Goal: Communication & Community: Ask a question

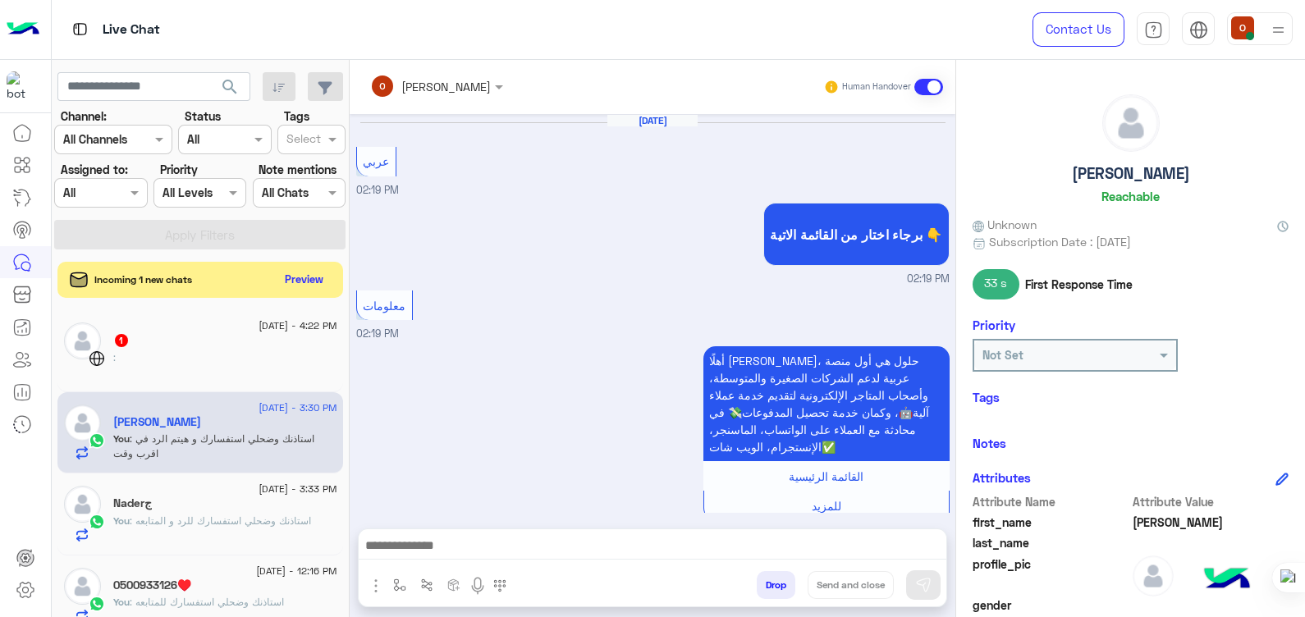
scroll to position [309, 0]
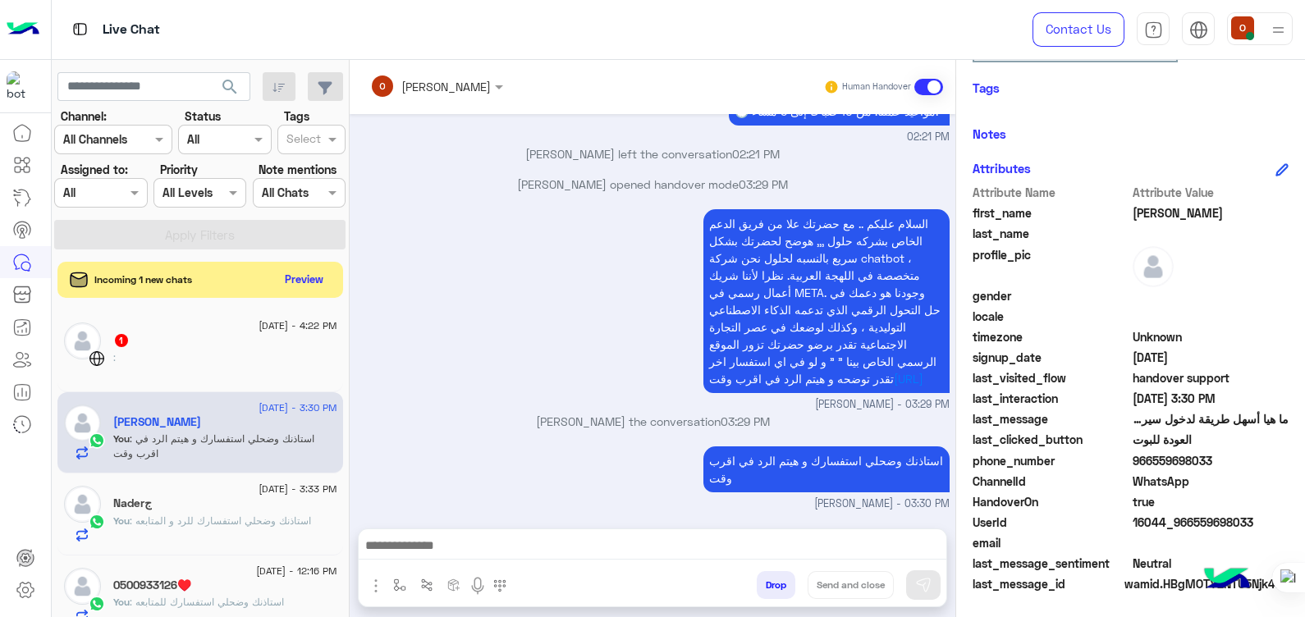
click at [1265, 341] on span "Unknown" at bounding box center [1211, 336] width 157 height 17
click at [302, 293] on div "Incoming 1 new chats Preview" at bounding box center [200, 280] width 286 height 36
click at [300, 284] on button "Preview" at bounding box center [305, 279] width 51 height 22
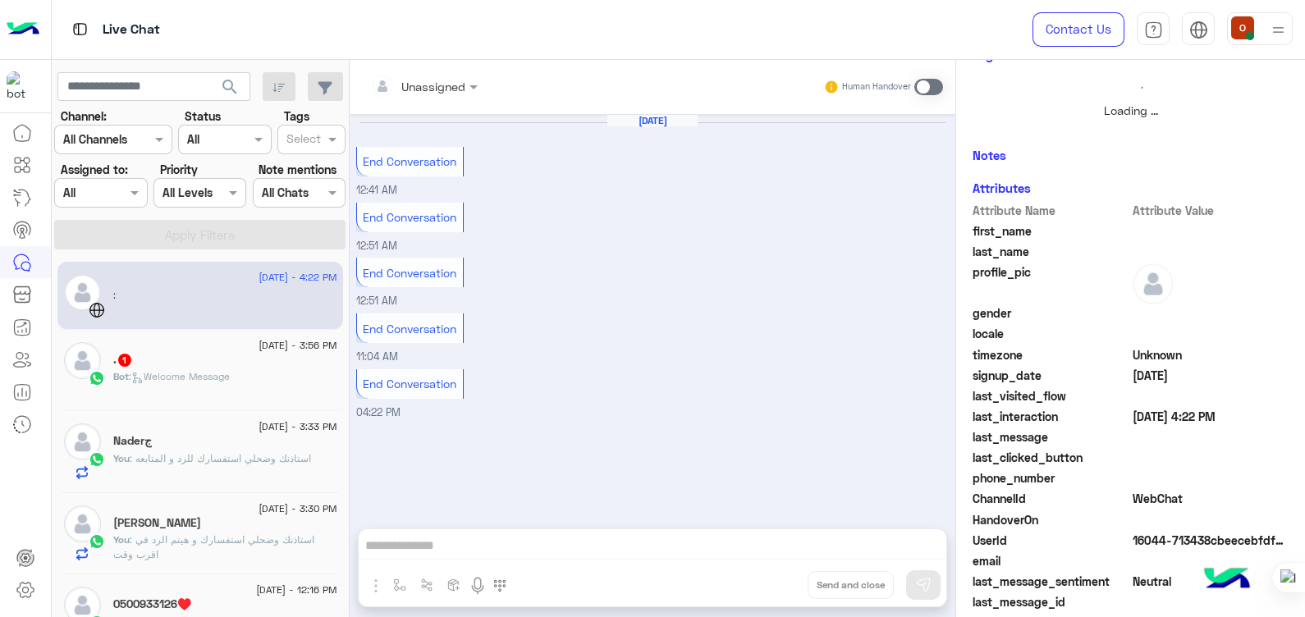
scroll to position [258, 0]
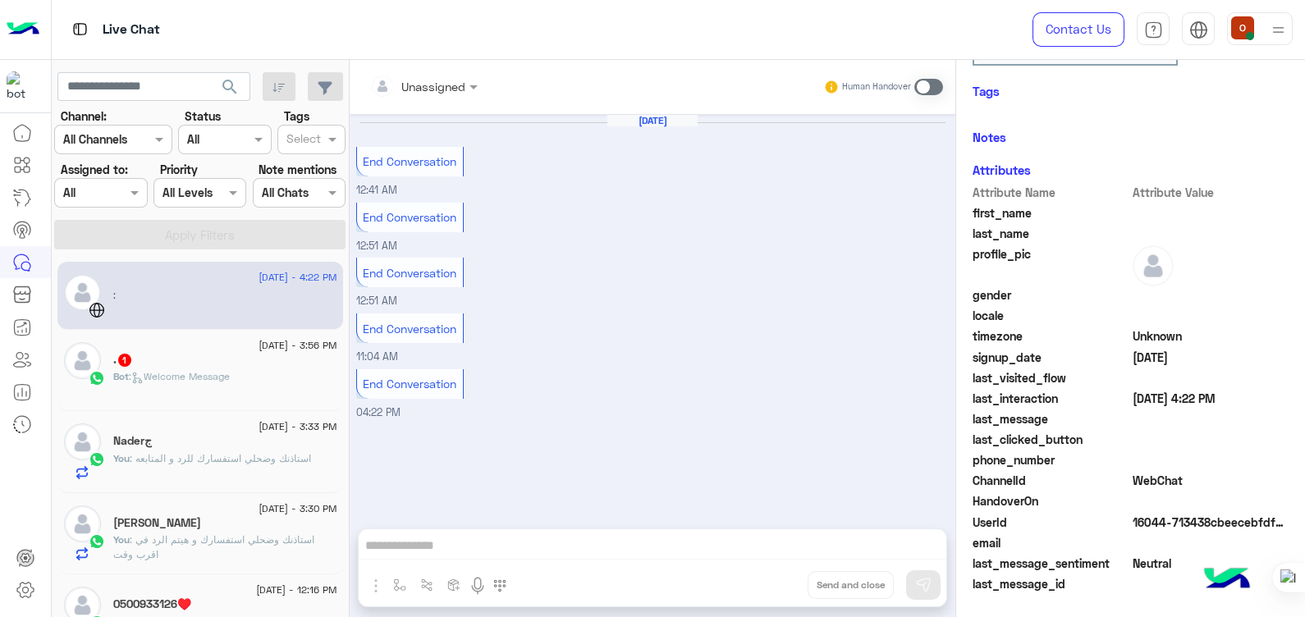
click at [199, 353] on div ". 1" at bounding box center [225, 361] width 224 height 17
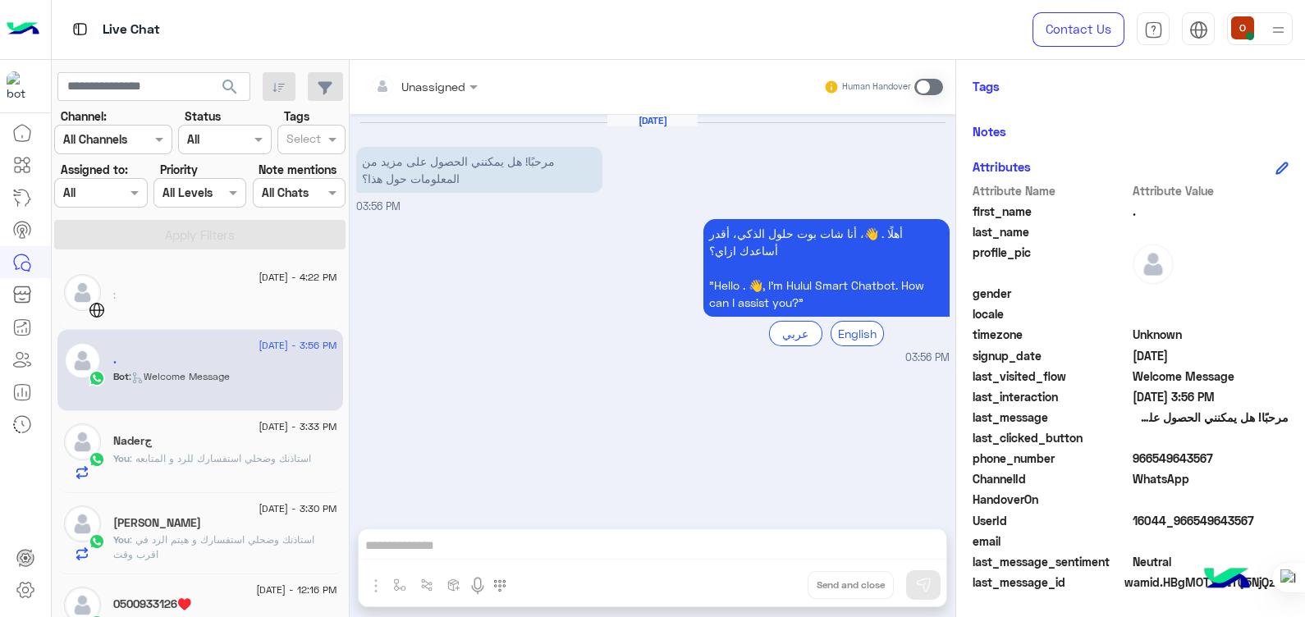
scroll to position [279, 0]
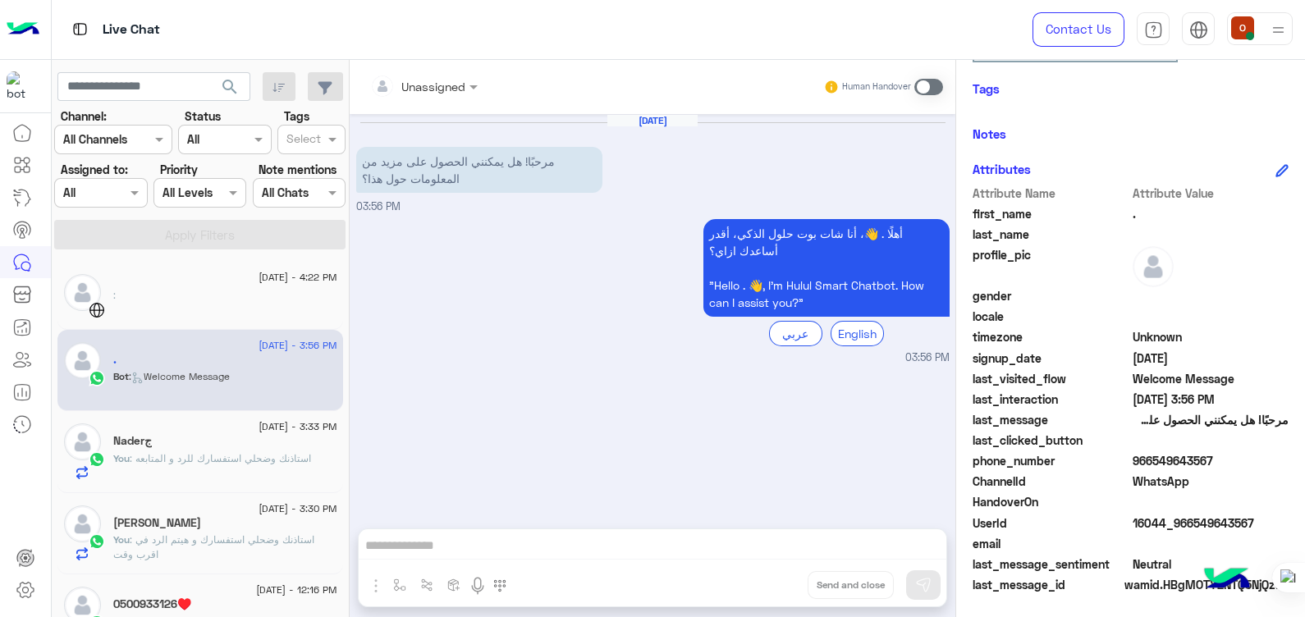
click at [191, 545] on p "You : استاذنك وضحلي استفسارك و هيتم الرد في اقرب وقت" at bounding box center [225, 548] width 224 height 30
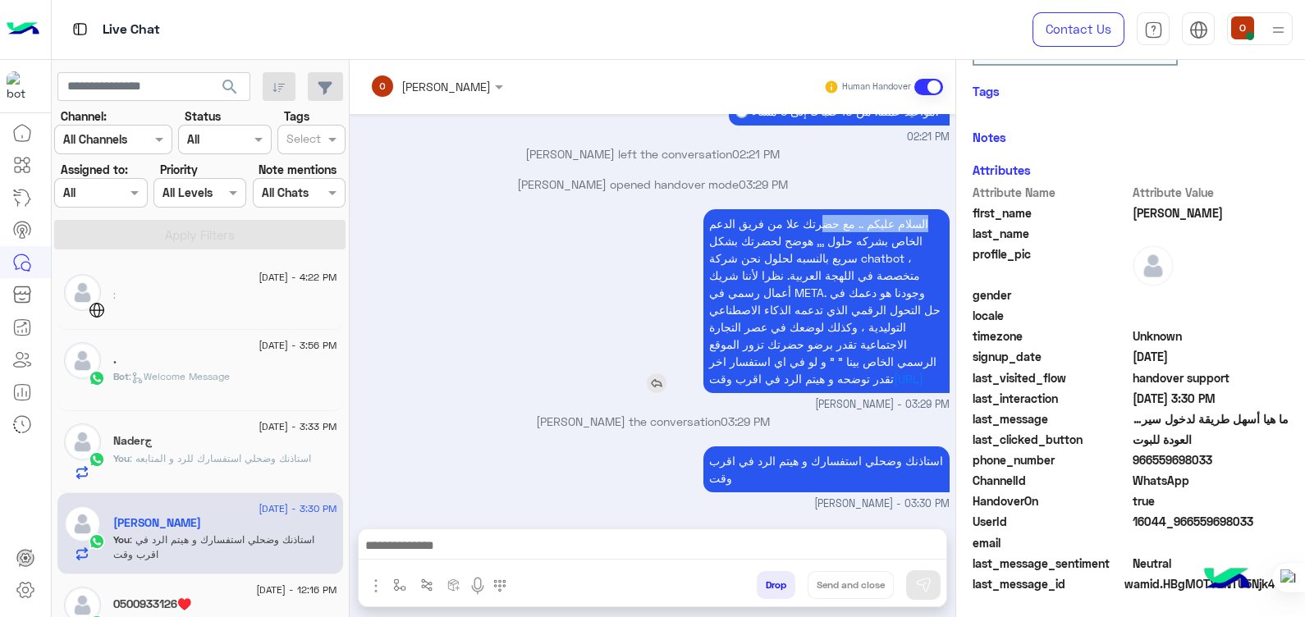
scroll to position [309, 0]
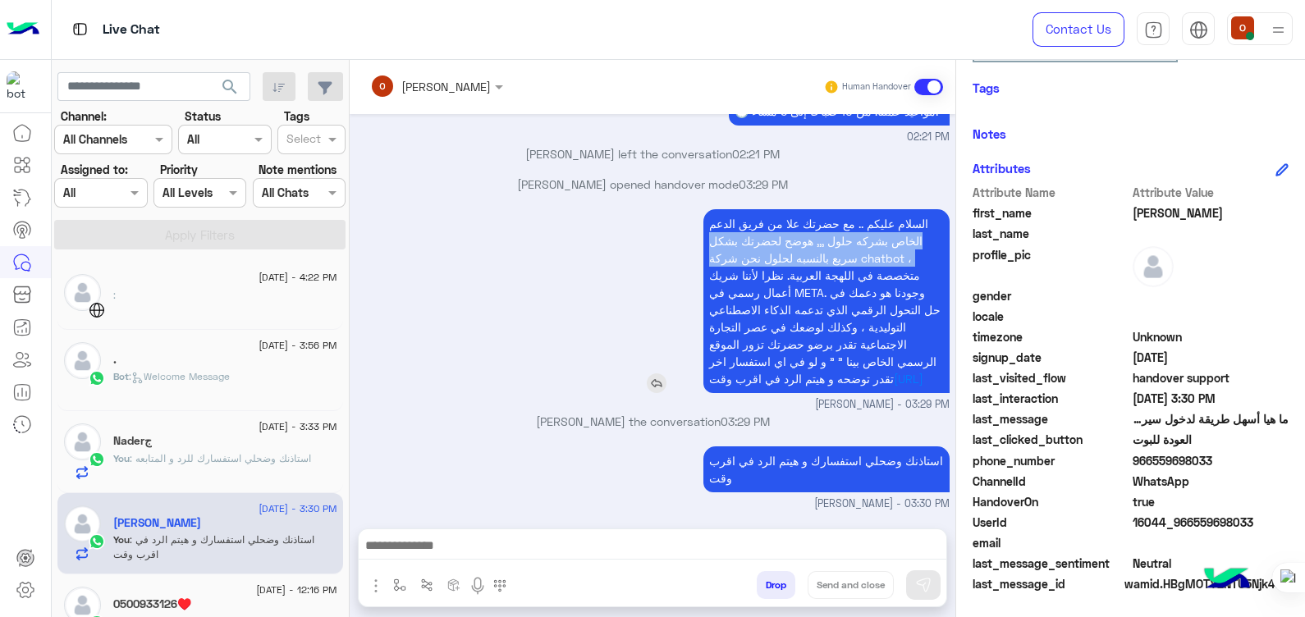
drag, startPoint x: 931, startPoint y: 195, endPoint x: 698, endPoint y: 267, distance: 244.0
click at [703, 267] on p "السلام عليكم .. مع حضرتك علا من فريق الدعم الخاص بشركه حلول ,,, هوضح لحضرتك بشك…" at bounding box center [826, 301] width 246 height 184
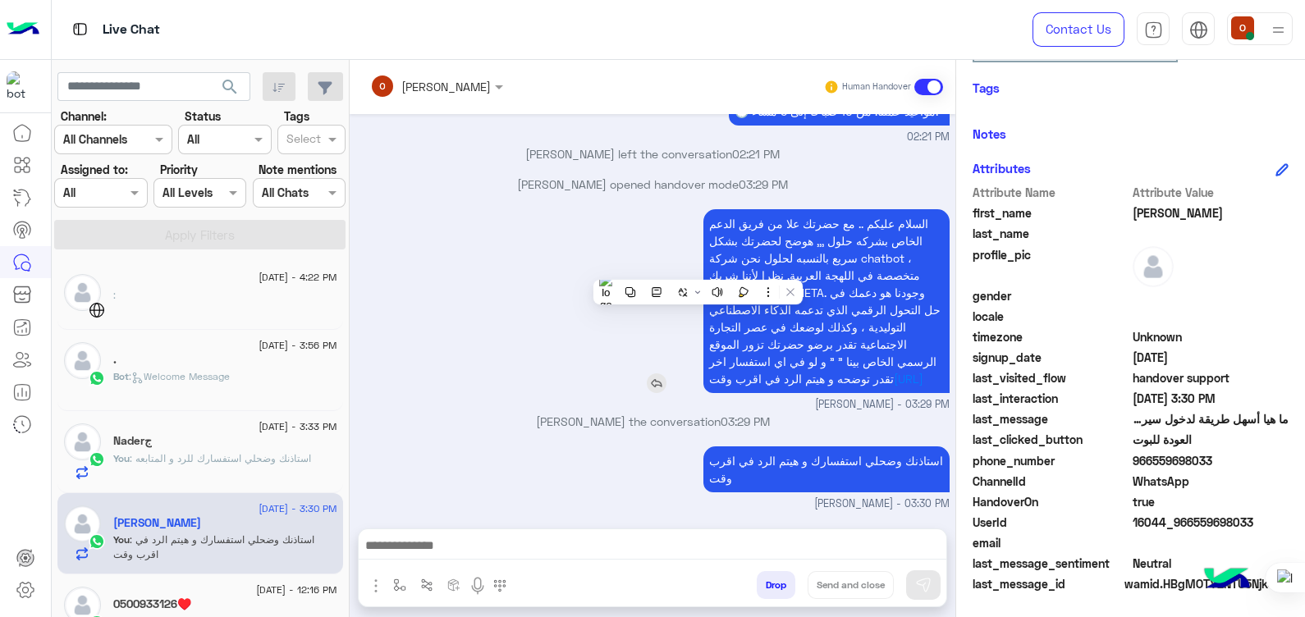
drag, startPoint x: 698, startPoint y: 267, endPoint x: 917, endPoint y: 195, distance: 230.5
click at [917, 209] on p "السلام عليكم .. مع حضرتك علا من فريق الدعم الخاص بشركه حلول ,,, هوضح لحضرتك بشك…" at bounding box center [826, 301] width 246 height 184
drag, startPoint x: 917, startPoint y: 195, endPoint x: 792, endPoint y: 392, distance: 233.2
click at [792, 392] on p "السلام عليكم .. مع حضرتك علا من فريق الدعم الخاص بشركه حلول ,,, هوضح لحضرتك بشك…" at bounding box center [826, 301] width 246 height 184
copy app-msgs-text "ال"
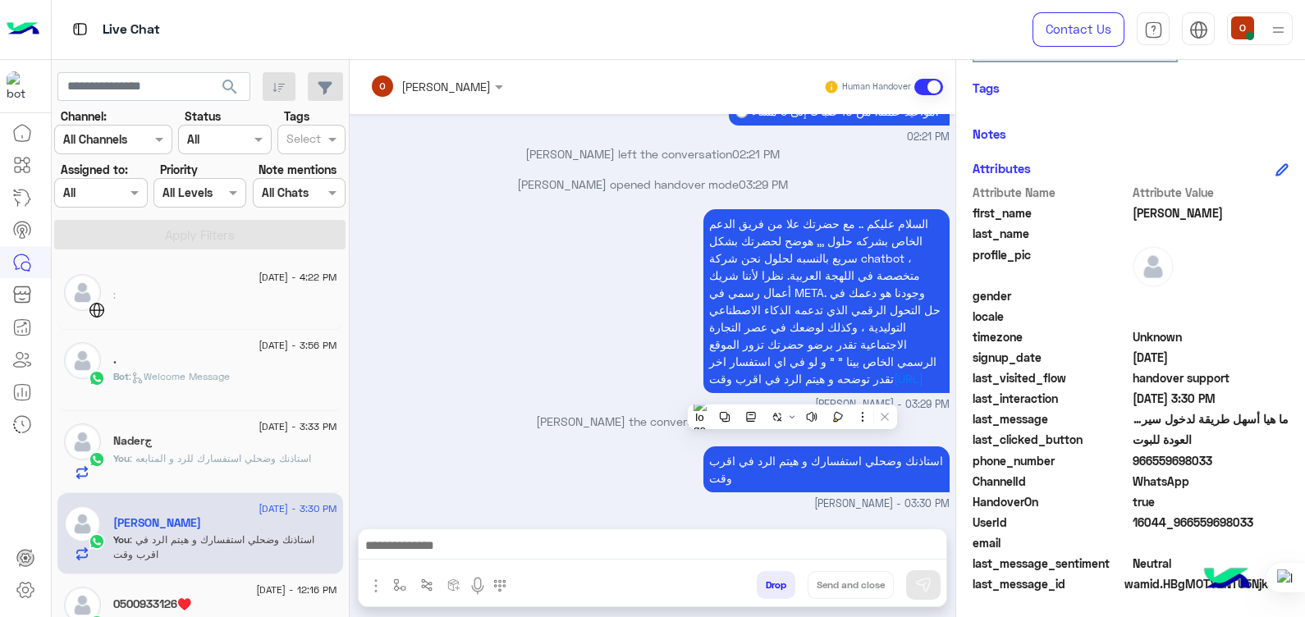
click at [182, 373] on span ": Welcome Message" at bounding box center [179, 376] width 101 height 12
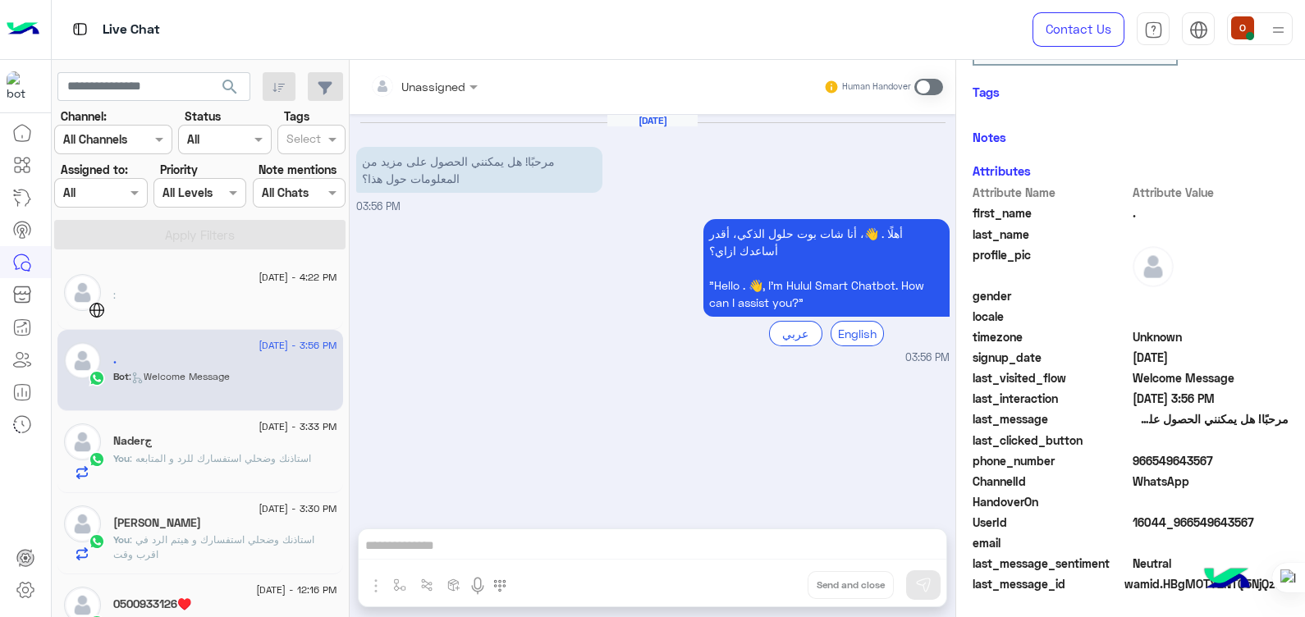
scroll to position [279, 0]
click at [932, 94] on span at bounding box center [928, 87] width 29 height 16
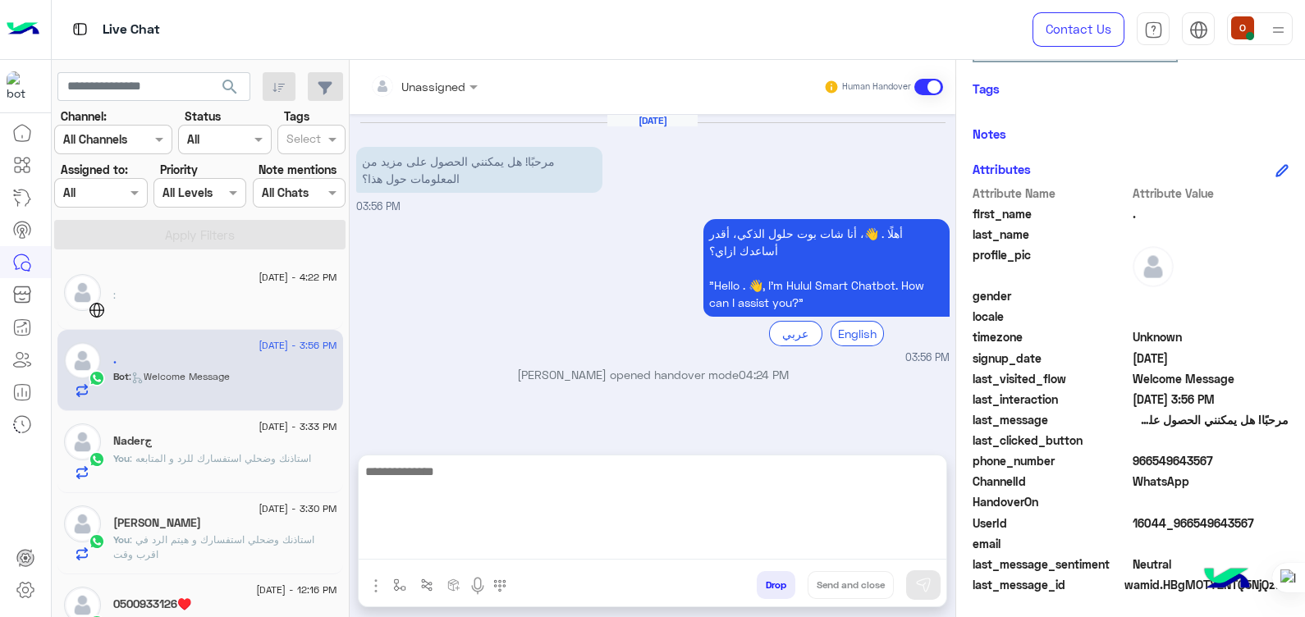
click at [417, 558] on textarea at bounding box center [653, 510] width 588 height 98
paste textarea "**********"
type textarea "**********"
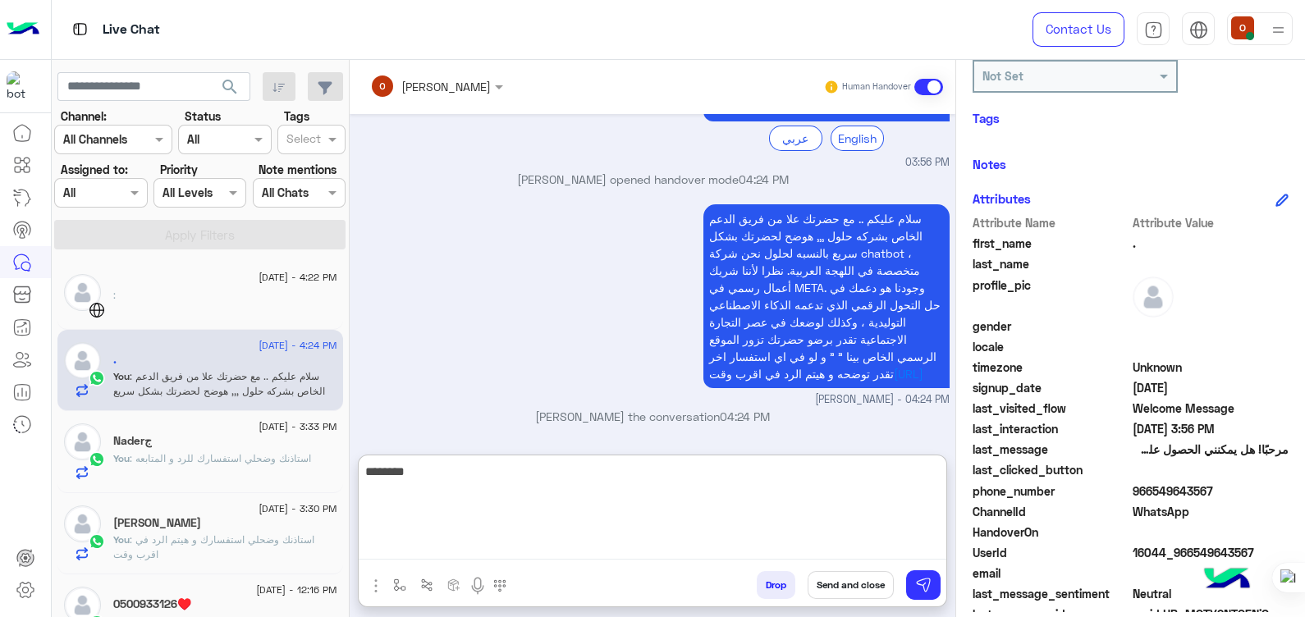
scroll to position [309, 0]
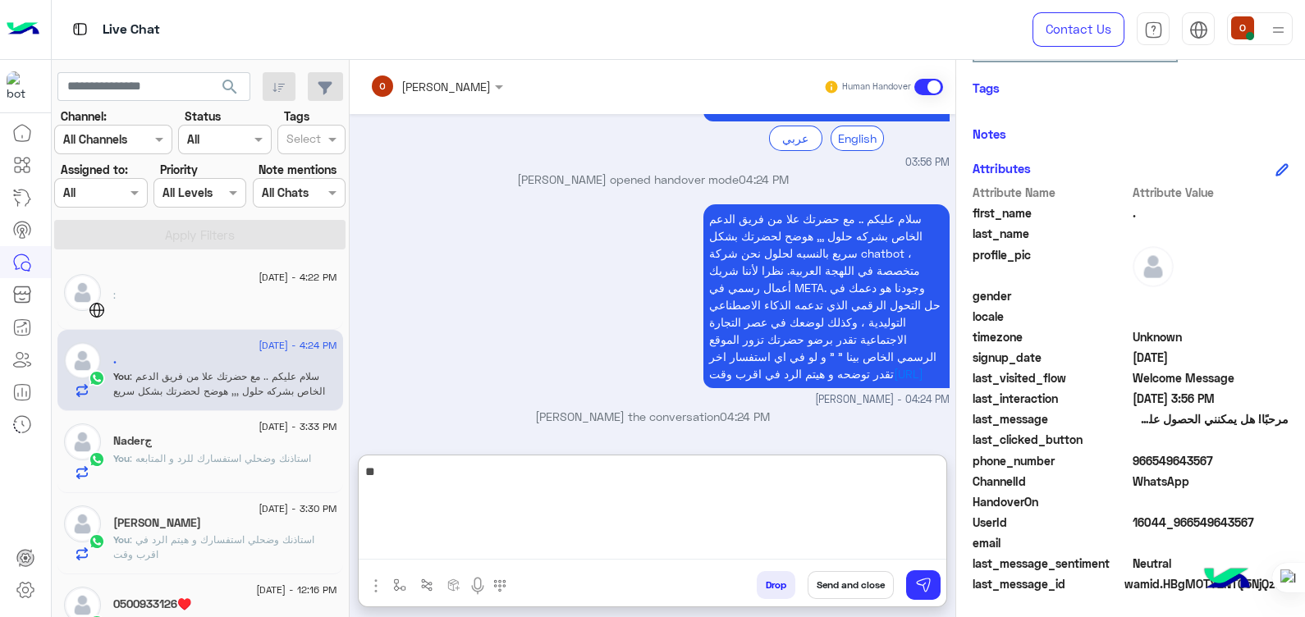
type textarea "*"
type textarea "**********"
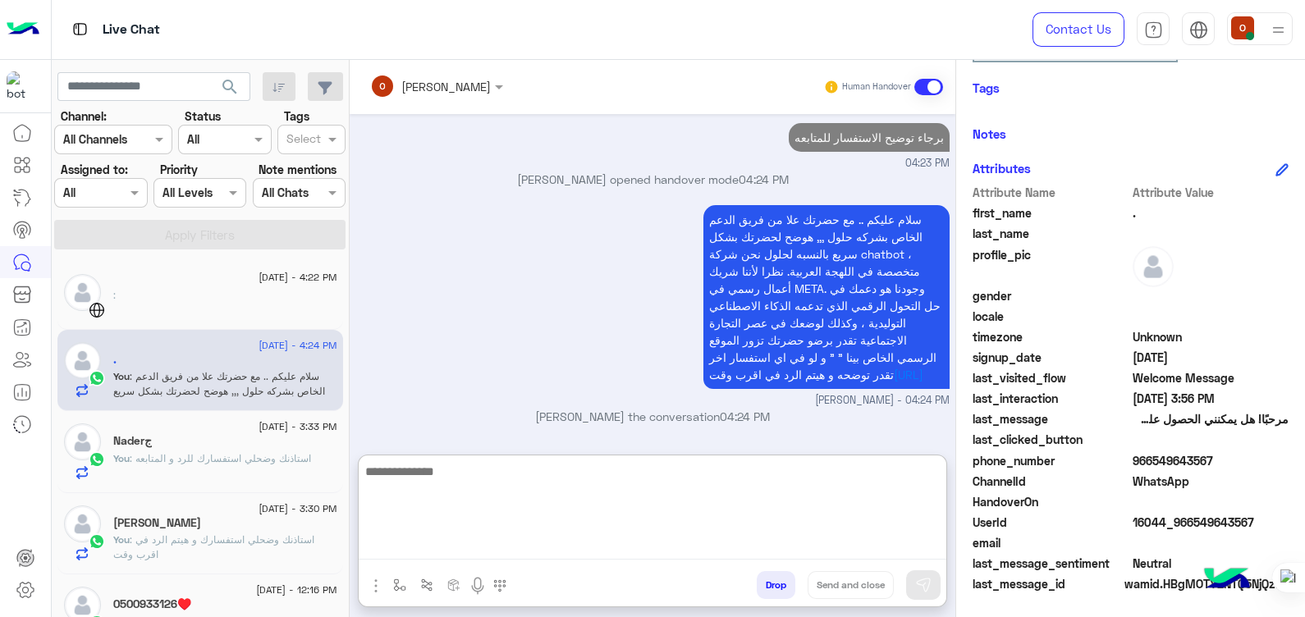
scroll to position [208, 0]
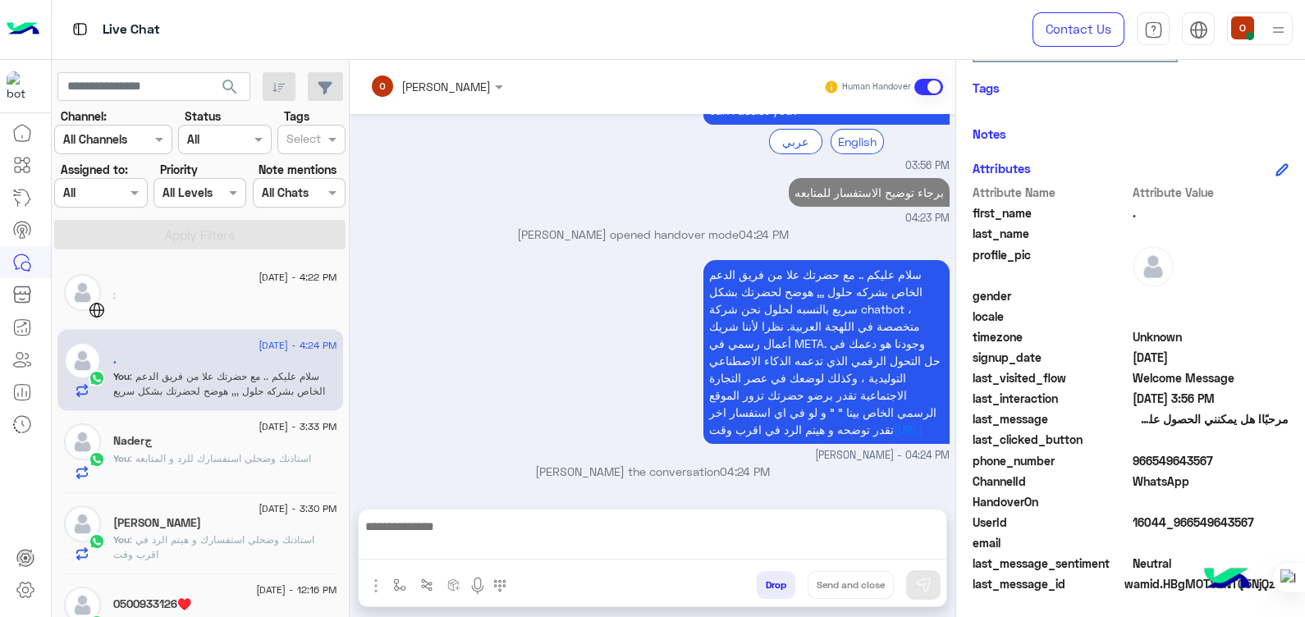
click at [238, 448] on div "Naderج" at bounding box center [225, 442] width 224 height 17
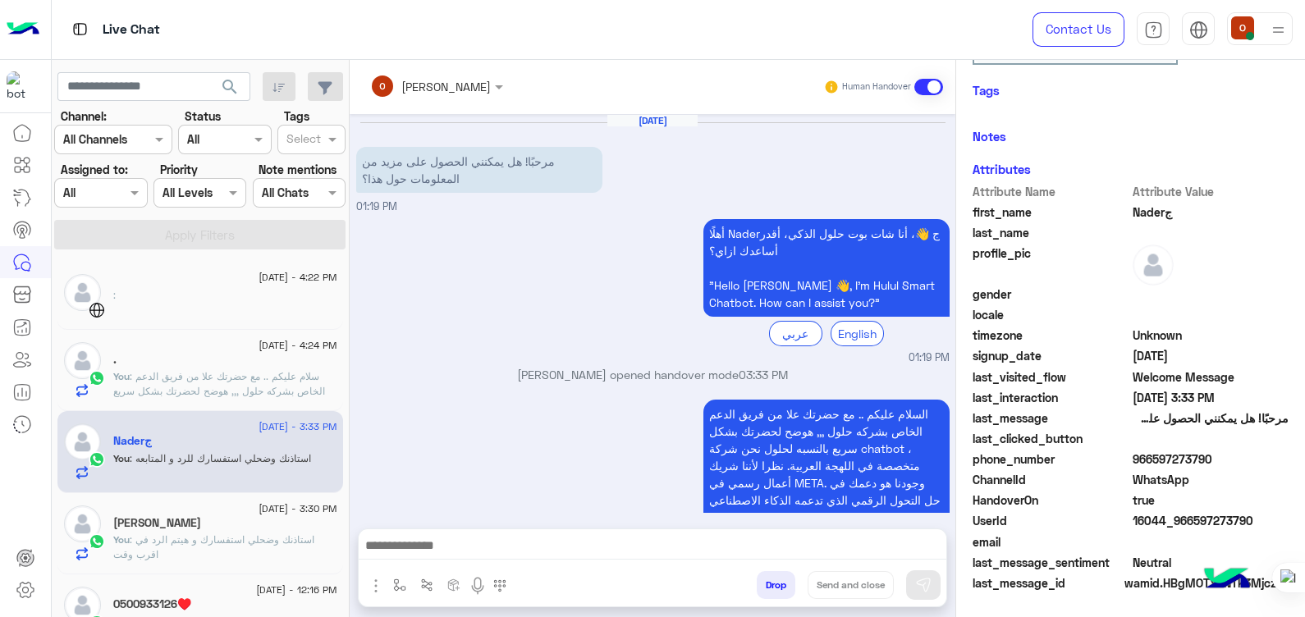
scroll to position [306, 0]
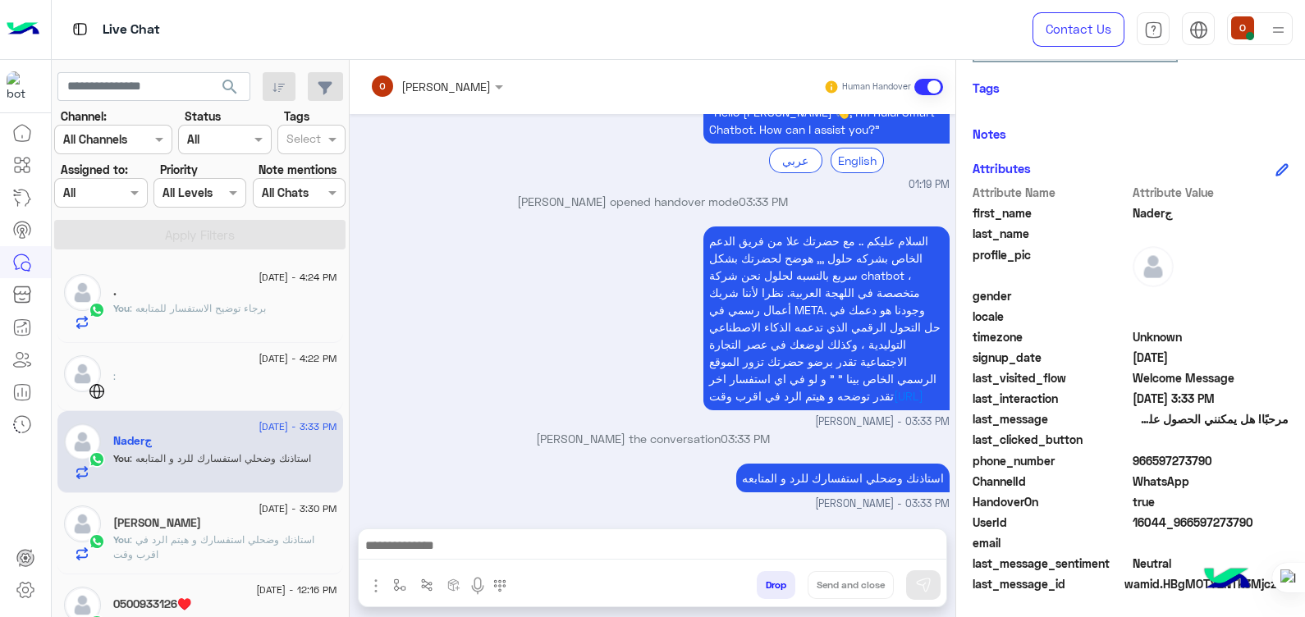
click at [193, 522] on div "[PERSON_NAME]" at bounding box center [225, 524] width 224 height 17
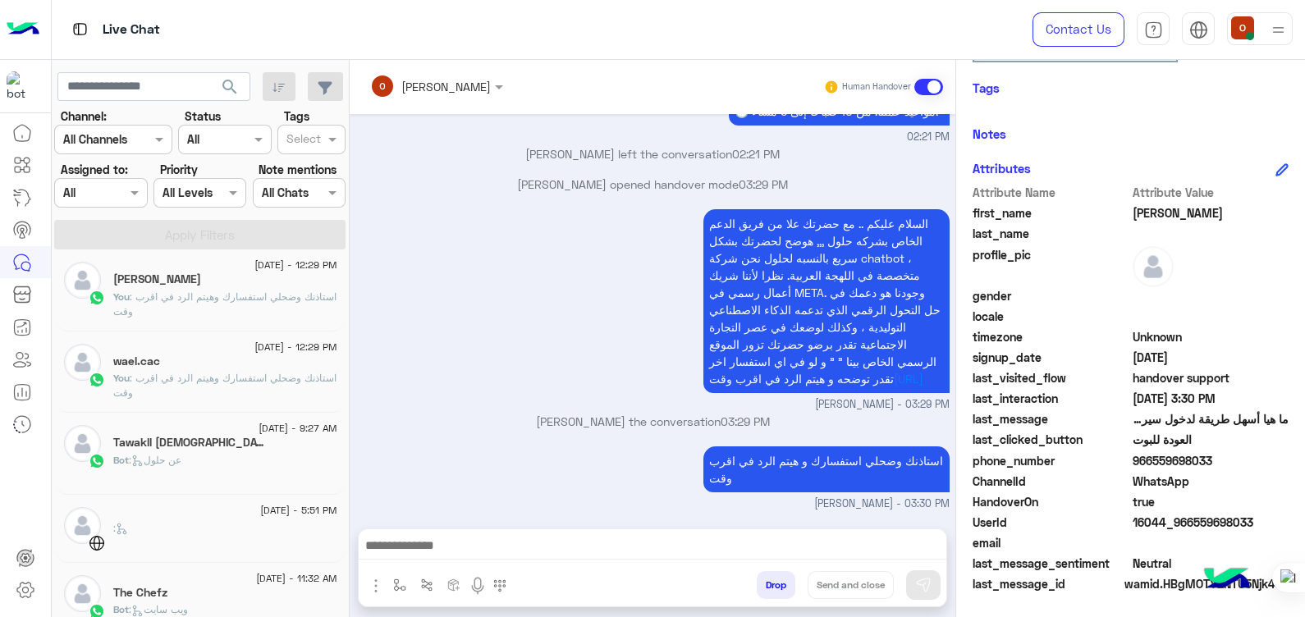
scroll to position [1052, 0]
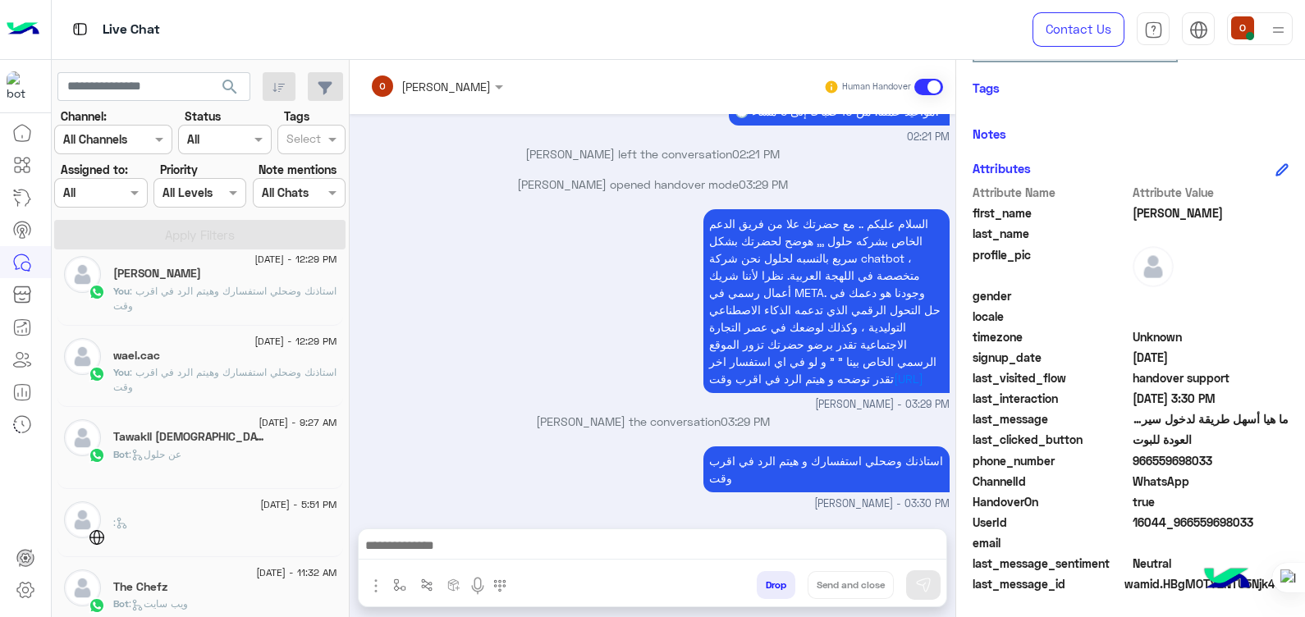
click at [243, 433] on div "Tawakll [DEMOGRAPHIC_DATA]" at bounding box center [225, 438] width 224 height 17
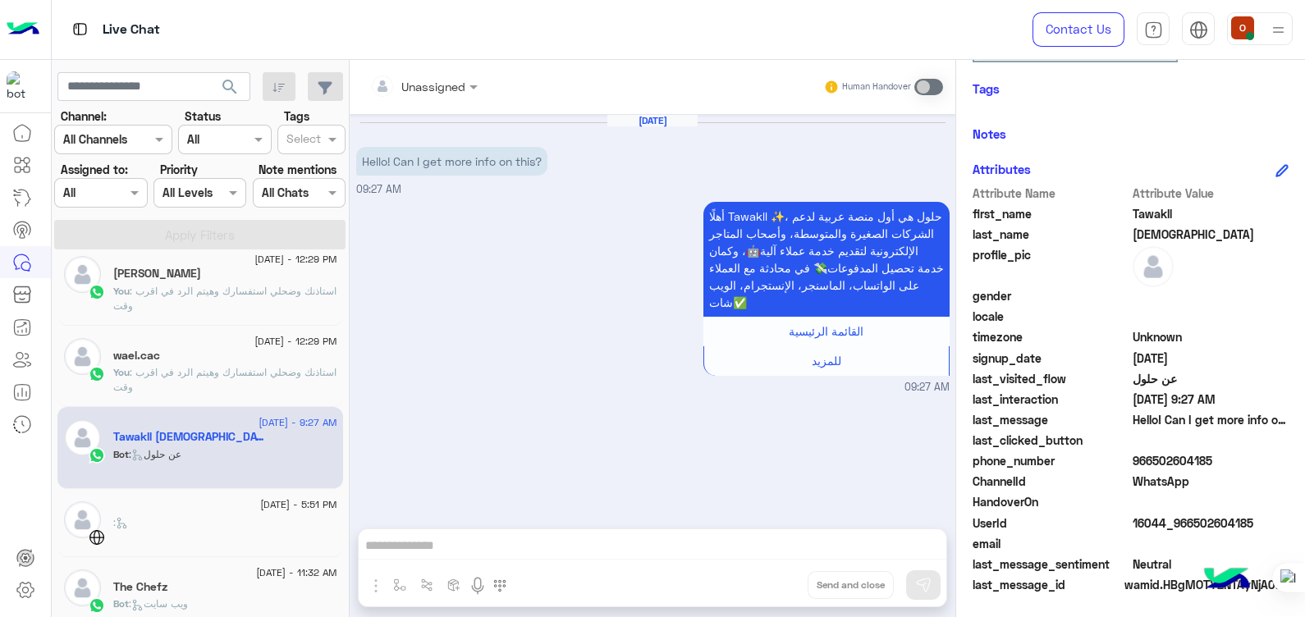
scroll to position [1161, 0]
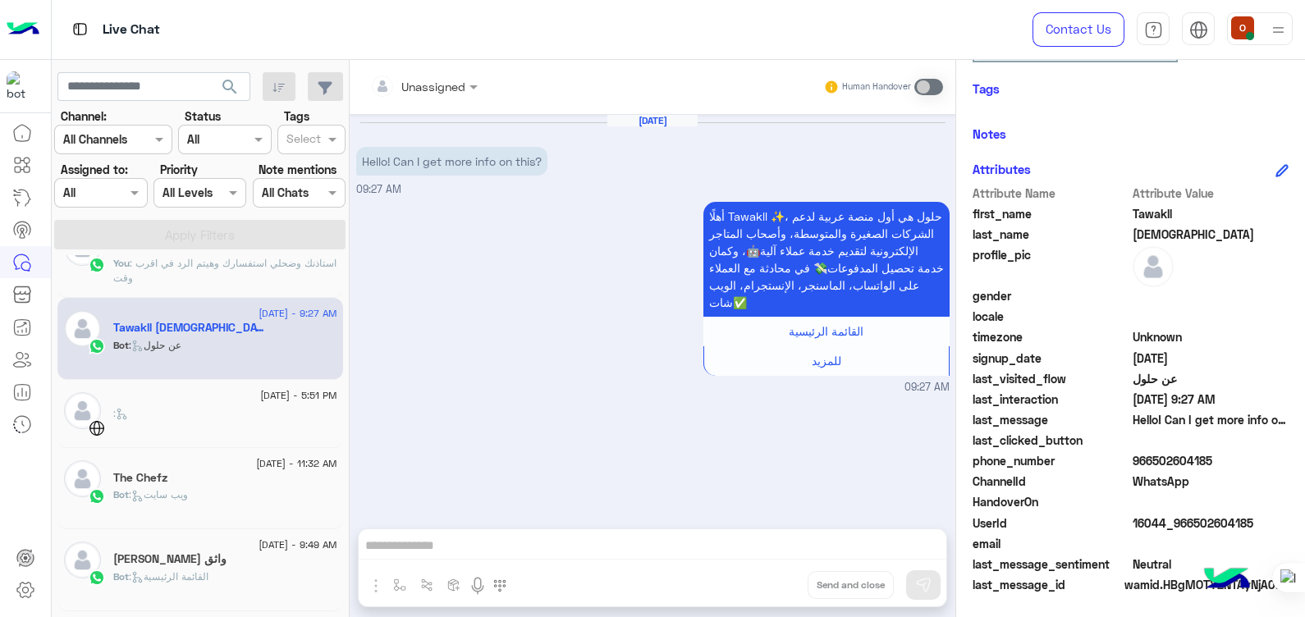
drag, startPoint x: 341, startPoint y: 535, endPoint x: 341, endPoint y: 564, distance: 28.7
click at [341, 564] on div "[DATE] - 5:50 PM [PERSON_NAME] You : استاذنك اذا كان هناك استفسار بخصوص خدمات ا…" at bounding box center [201, 439] width 298 height 368
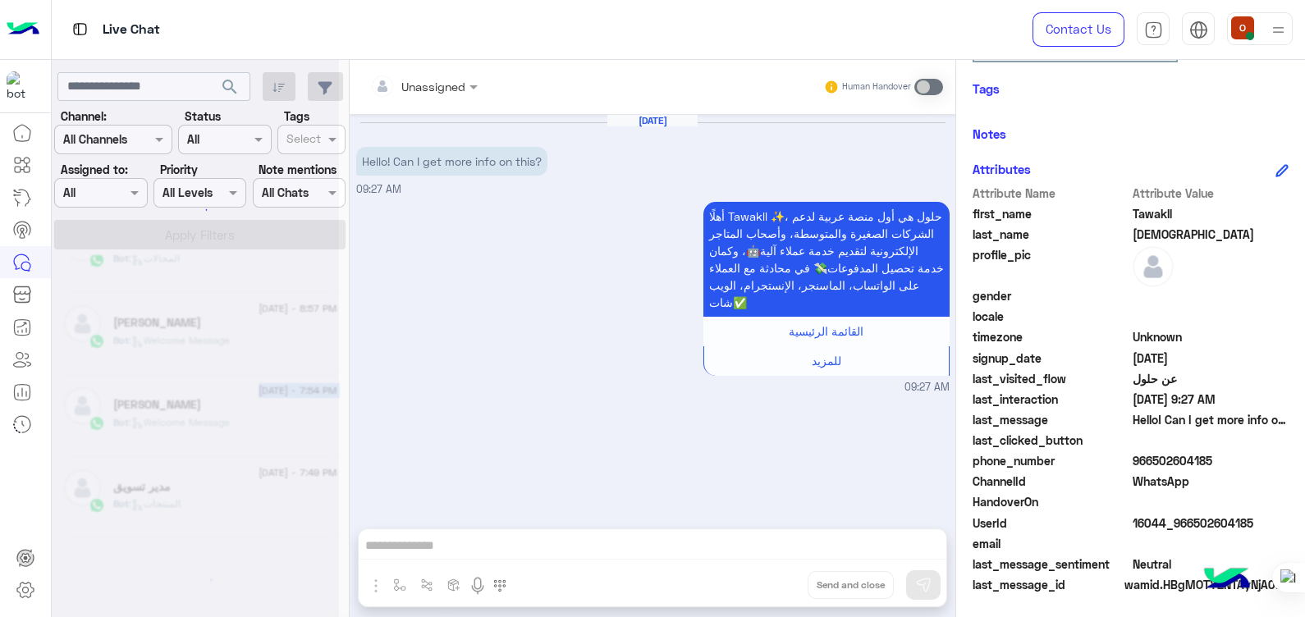
scroll to position [8, 0]
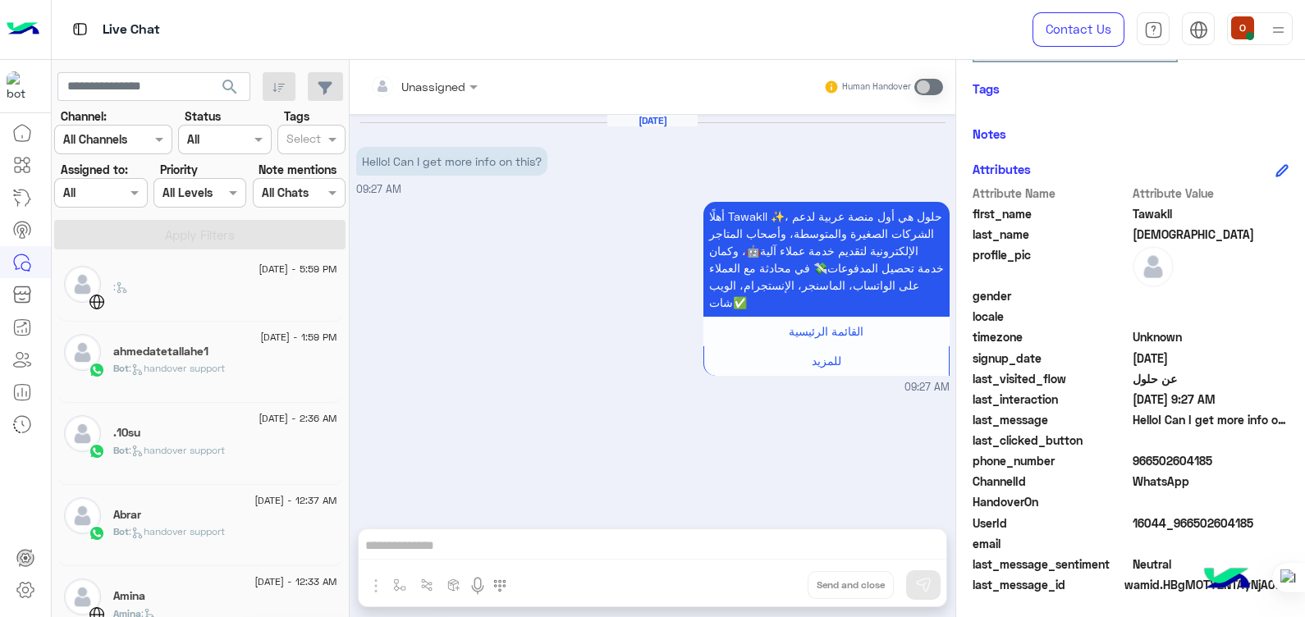
click at [373, 272] on div "أهلًا Tawakll ✨، حلول هي أول منصة عربية لدعم الشركات الصغيرة والمتوسطة، وأصحاب …" at bounding box center [652, 297] width 593 height 198
